Goal: Information Seeking & Learning: Learn about a topic

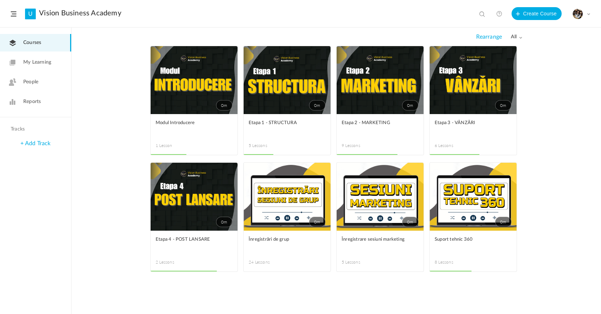
click at [469, 205] on link "0m" at bounding box center [473, 197] width 87 height 68
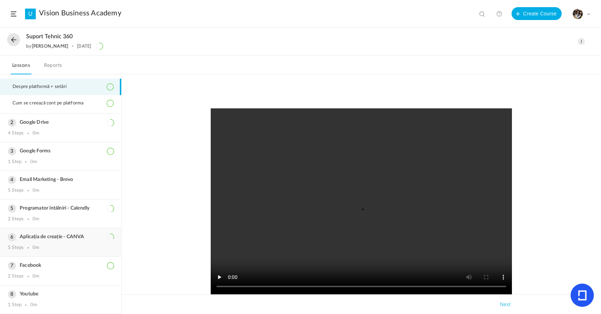
click at [67, 236] on h3 "Aplicația de creație - CANVA" at bounding box center [61, 237] width 106 height 6
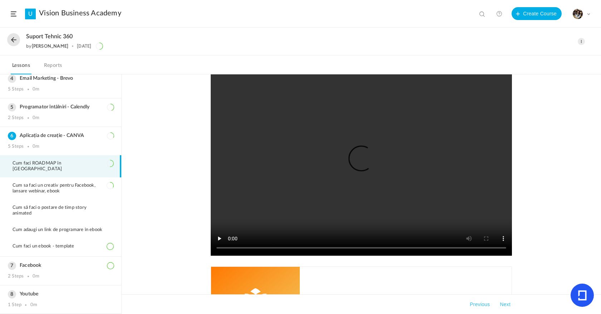
scroll to position [20, 0]
click at [262, 275] on img at bounding box center [255, 299] width 89 height 64
